Goal: Information Seeking & Learning: Check status

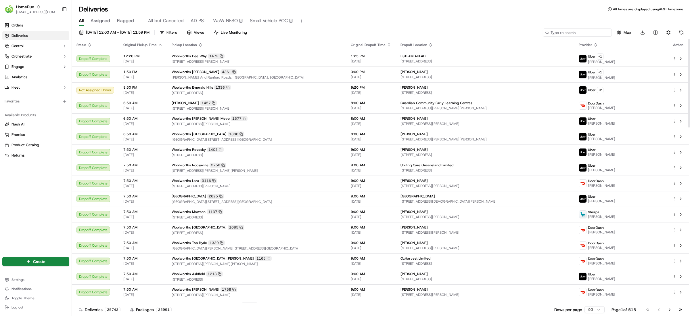
click at [598, 34] on input at bounding box center [577, 32] width 69 height 8
paste input "269686604"
type input "269686604"
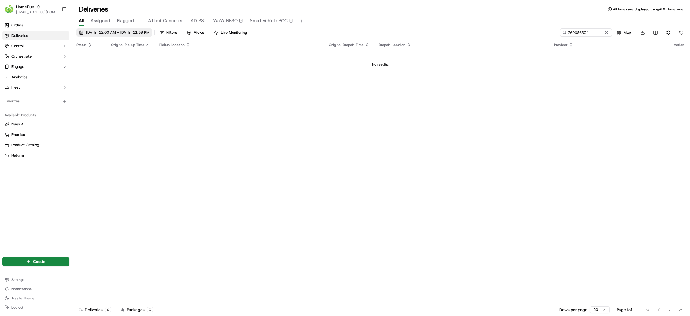
click at [134, 32] on span "17/09/2025 12:00 AM - 17/09/2025 11:59 PM" at bounding box center [118, 32] width 64 height 5
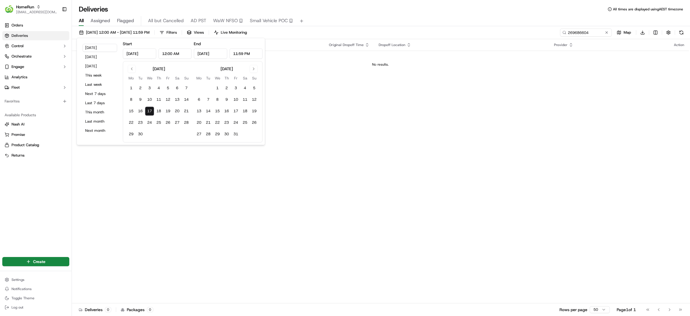
click at [339, 22] on div "All Assigned Flagged All but Cancelled AD PST WaW NFSO Small Vehicle POC" at bounding box center [381, 21] width 618 height 10
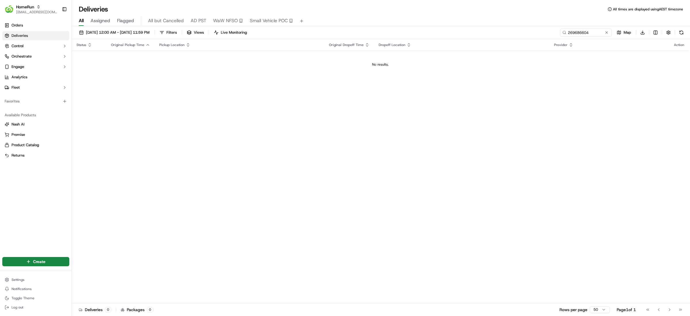
click at [154, 28] on div "17/09/2025 12:00 AM - 17/09/2025 11:59 PM Filters Views Live Monitoring 2696866…" at bounding box center [381, 171] width 618 height 291
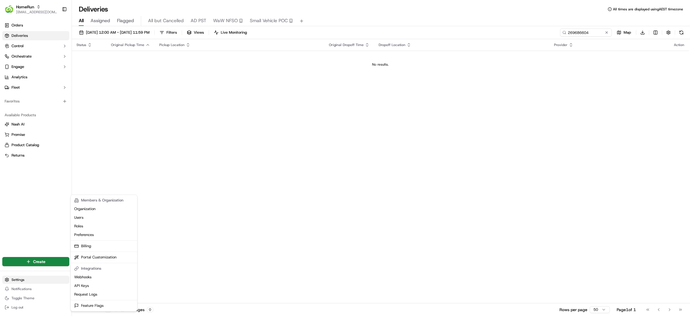
click at [13, 280] on html "HomeRun hleungkaiyuen2@woolworths.com.au Toggle Sidebar Orders Deliveries Contr…" at bounding box center [345, 158] width 690 height 316
click at [33, 169] on html "HomeRun hleungkaiyuen2@woolworths.com.au Toggle Sidebar Orders Deliveries Contr…" at bounding box center [345, 158] width 690 height 316
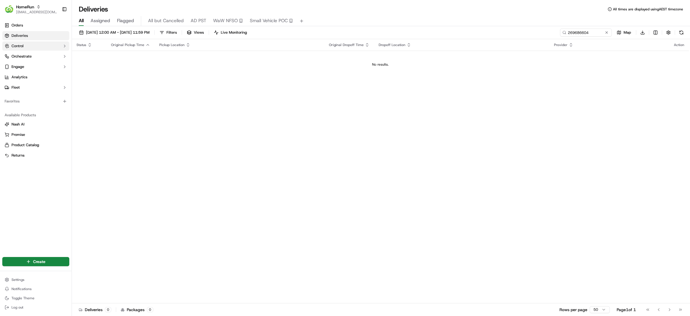
click at [44, 47] on button "Control" at bounding box center [35, 45] width 67 height 9
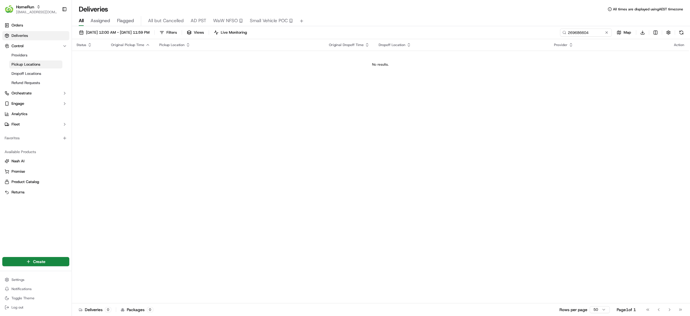
click at [40, 66] on link "Pickup Locations" at bounding box center [35, 64] width 53 height 8
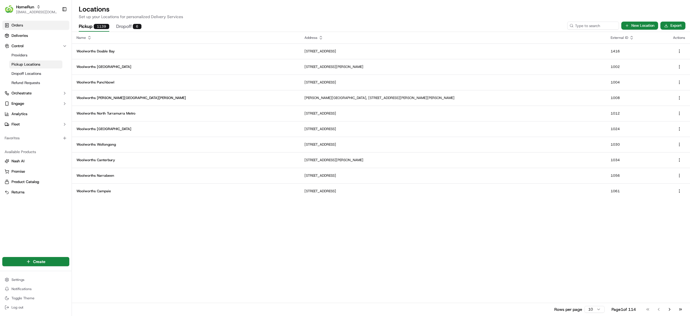
click at [22, 26] on span "Orders" at bounding box center [18, 25] width 12 height 5
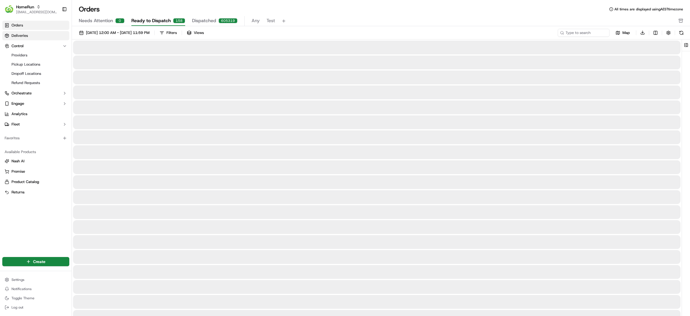
click at [23, 37] on span "Deliveries" at bounding box center [20, 35] width 16 height 5
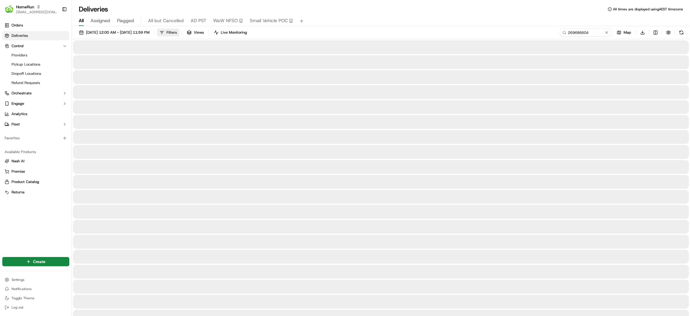
click at [177, 34] on span "Filters" at bounding box center [172, 32] width 10 height 5
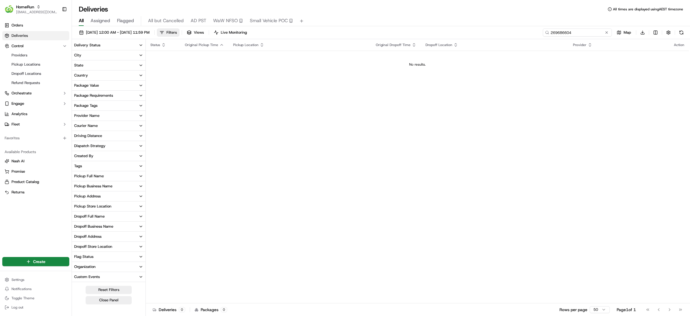
click at [585, 32] on input "269686604" at bounding box center [577, 32] width 69 height 8
paste input "GREEN POINT SUPERMARKET"
type input "GREEN POINT SUPERMARKET"
click at [591, 28] on input "GREEN POINT SUPERMARKET" at bounding box center [577, 32] width 69 height 8
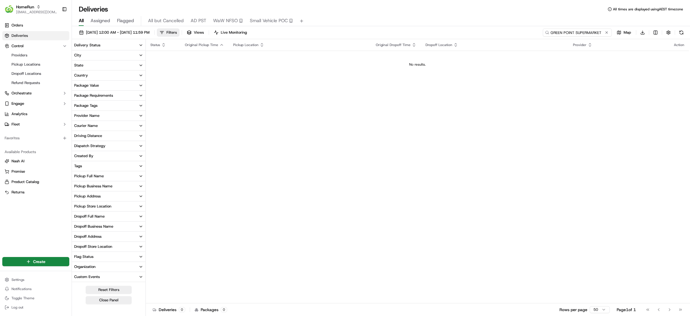
click at [591, 28] on input "GREEN POINT SUPERMARKET" at bounding box center [577, 32] width 69 height 8
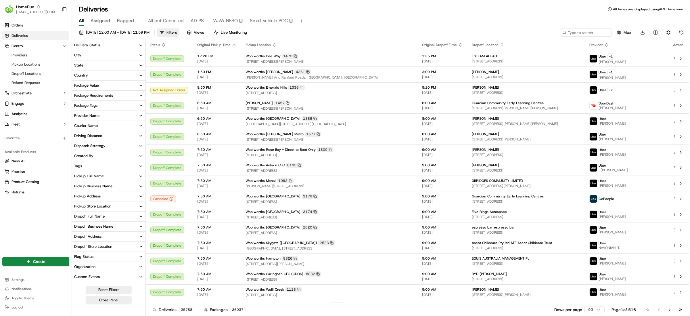
click at [125, 204] on button "Pickup Store Location" at bounding box center [109, 206] width 74 height 10
click at [117, 218] on input at bounding box center [112, 216] width 62 height 9
paste input "GREEN POINT SUPERMARKET"
click at [121, 217] on input "GREEN POINT SUPERMARKET" at bounding box center [112, 216] width 62 height 9
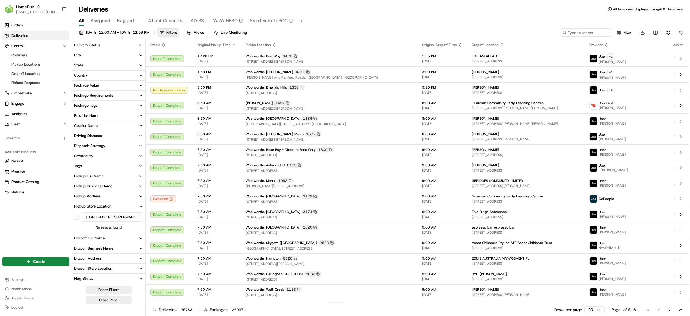
click at [121, 217] on input "GREEN POINT SUPERMARKET" at bounding box center [112, 216] width 62 height 9
type input "GREEN POINT"
click at [78, 227] on button "Woolworths Green Point" at bounding box center [76, 226] width 5 height 5
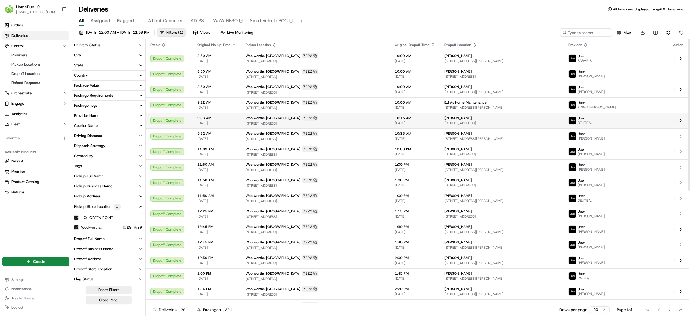
click at [540, 120] on div "Brandon Cook 3 Beech Ct, Bridgewater, TAS 7030, AU" at bounding box center [502, 121] width 115 height 10
